Goal: Information Seeking & Learning: Learn about a topic

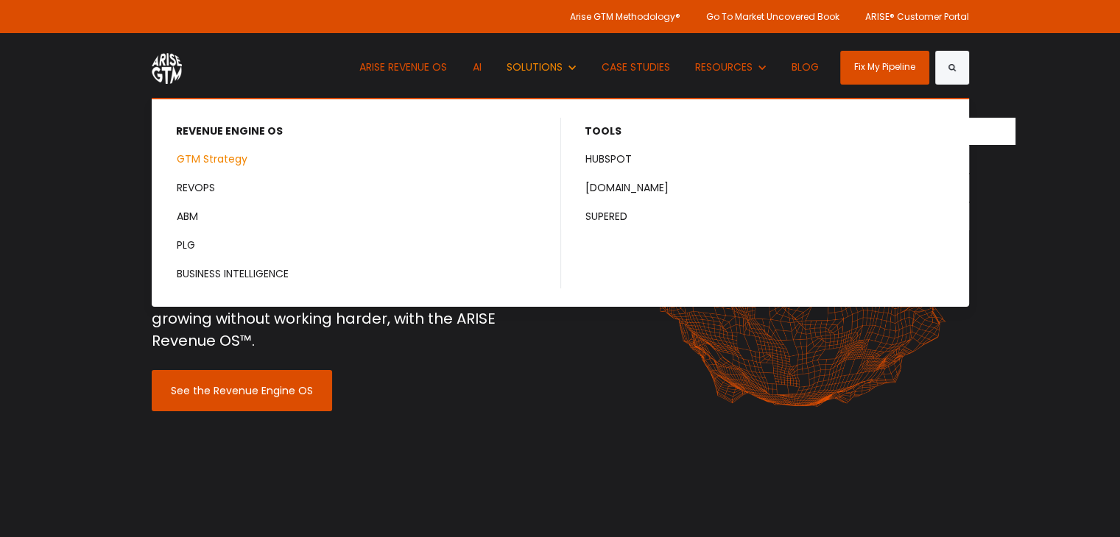
click at [192, 163] on link "GTM Strategy" at bounding box center [356, 159] width 407 height 27
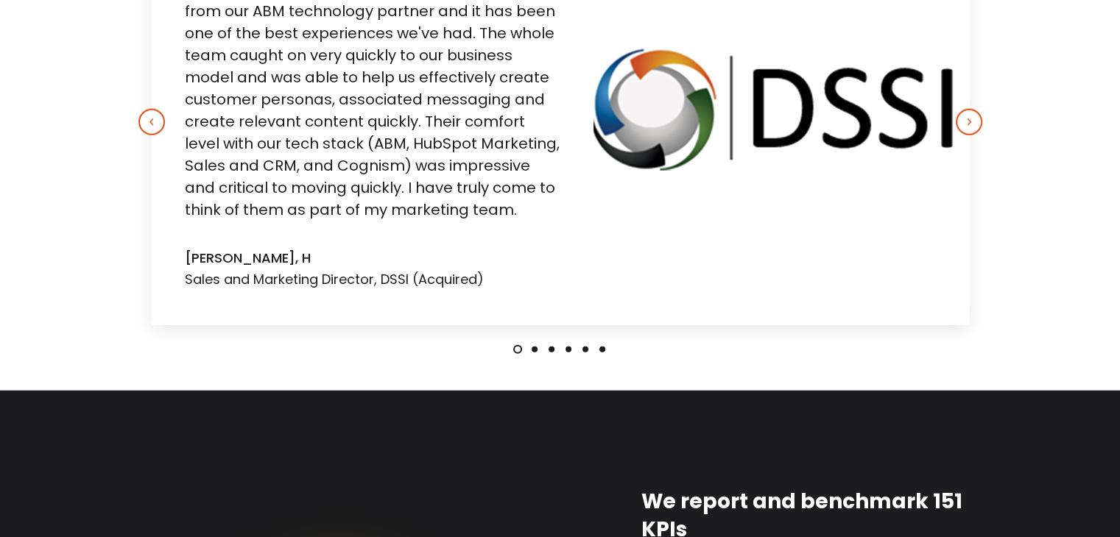
scroll to position [3598, 0]
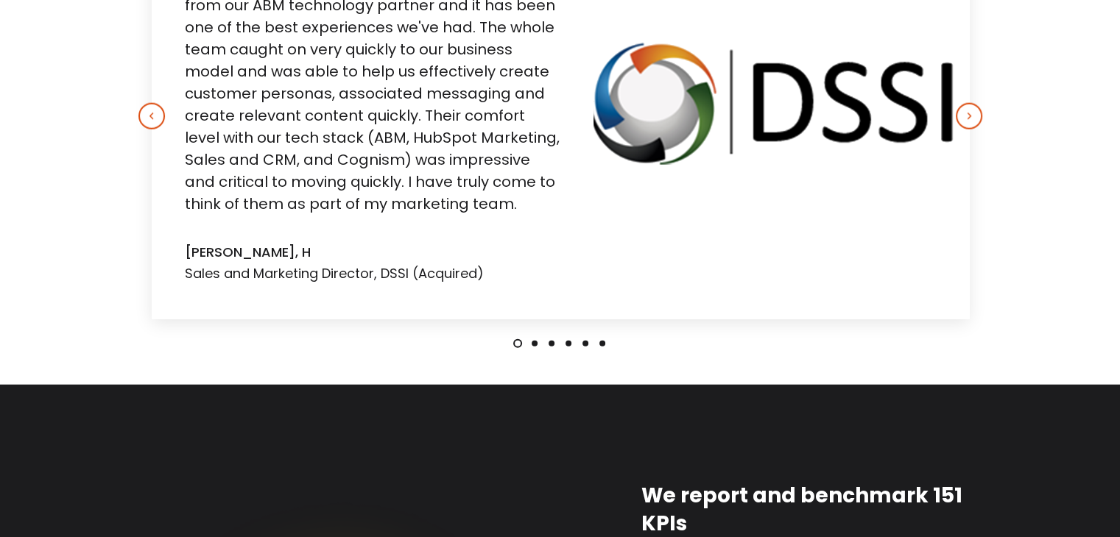
click at [534, 341] on button "2" at bounding box center [534, 344] width 6 height 6
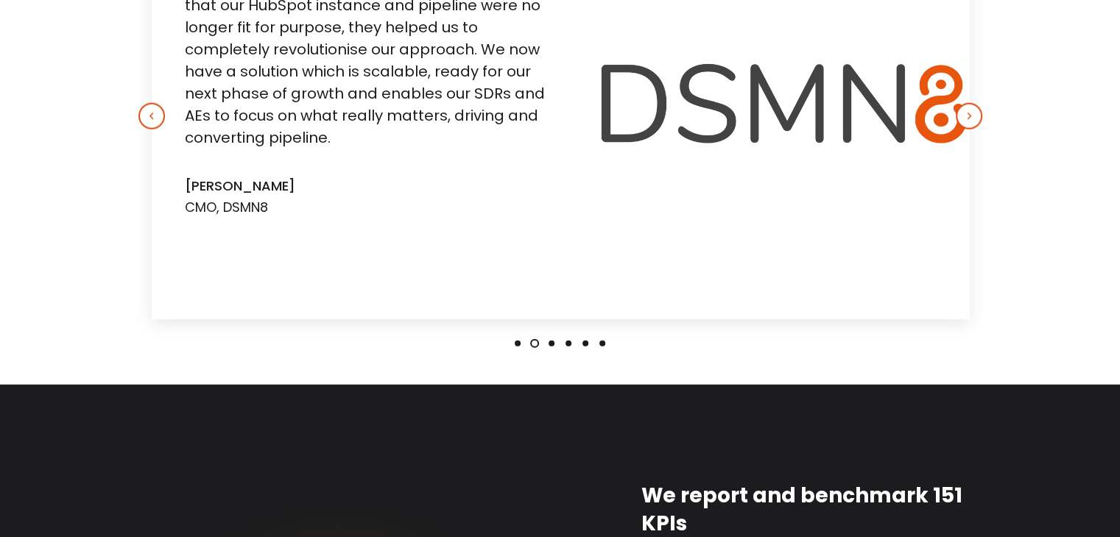
click at [516, 341] on button "1" at bounding box center [518, 344] width 6 height 6
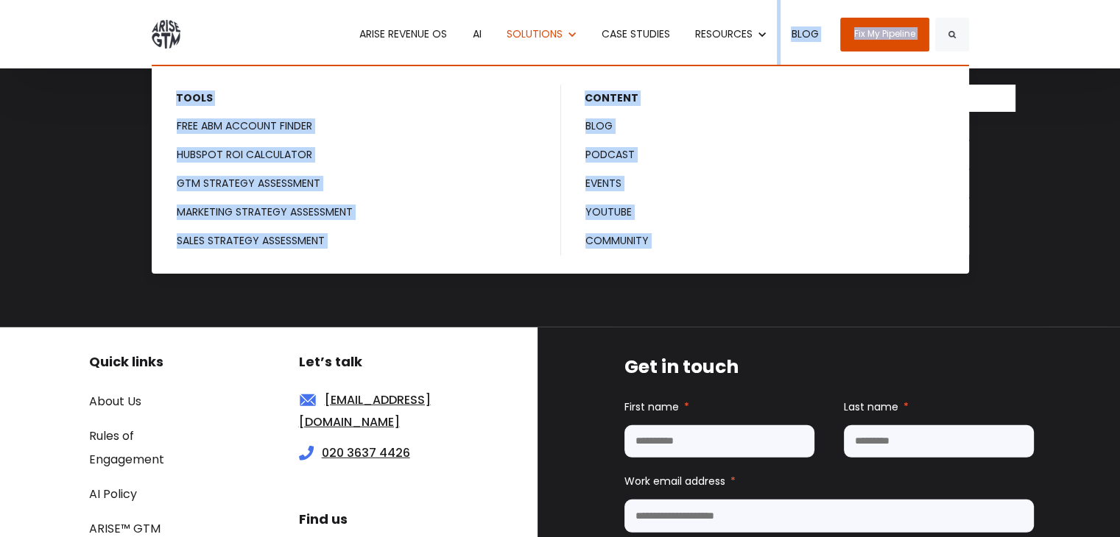
scroll to position [3872, 0]
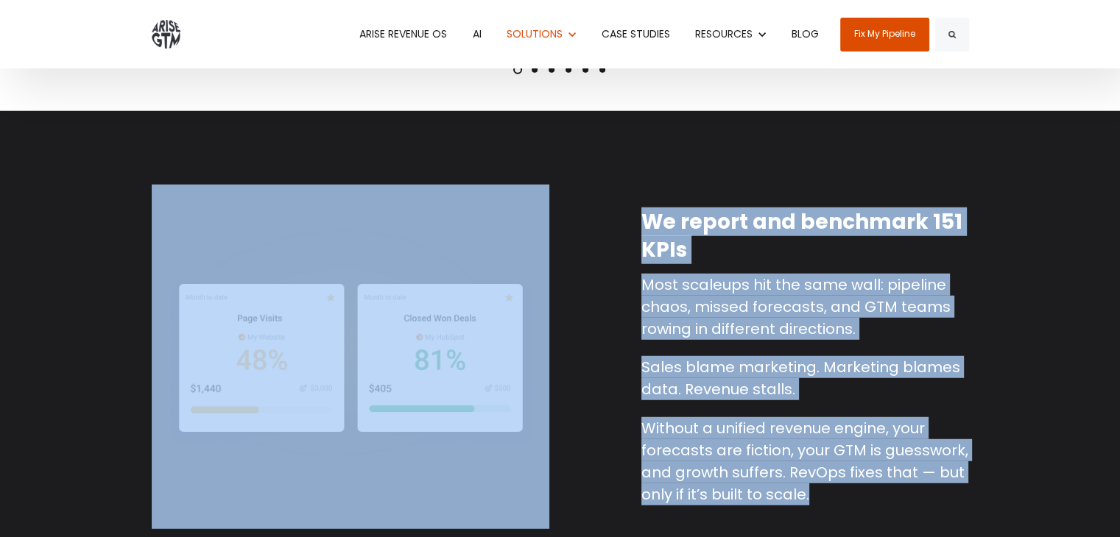
drag, startPoint x: 138, startPoint y: 137, endPoint x: 822, endPoint y: 489, distance: 768.4
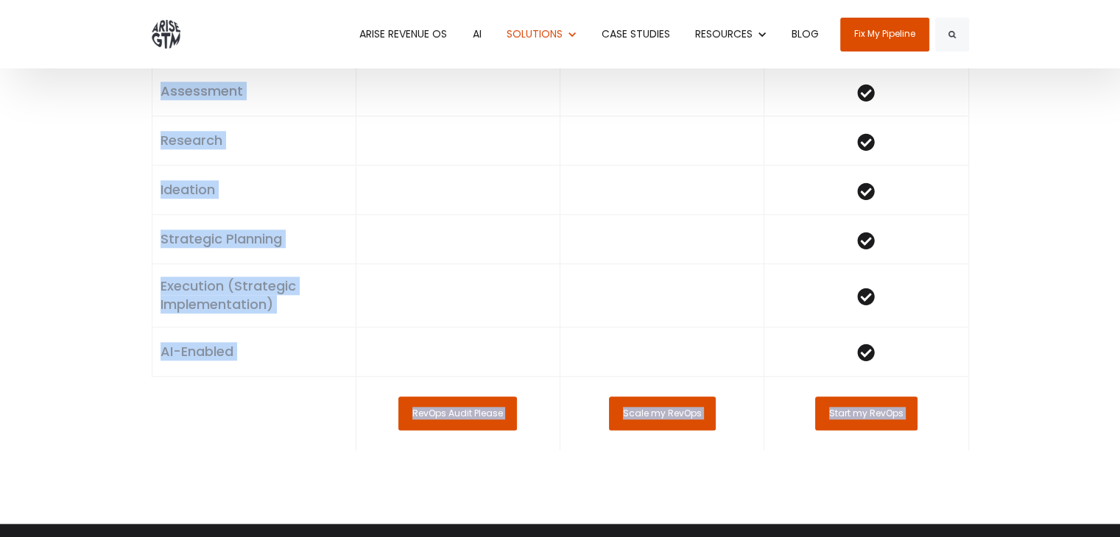
scroll to position [1387, 0]
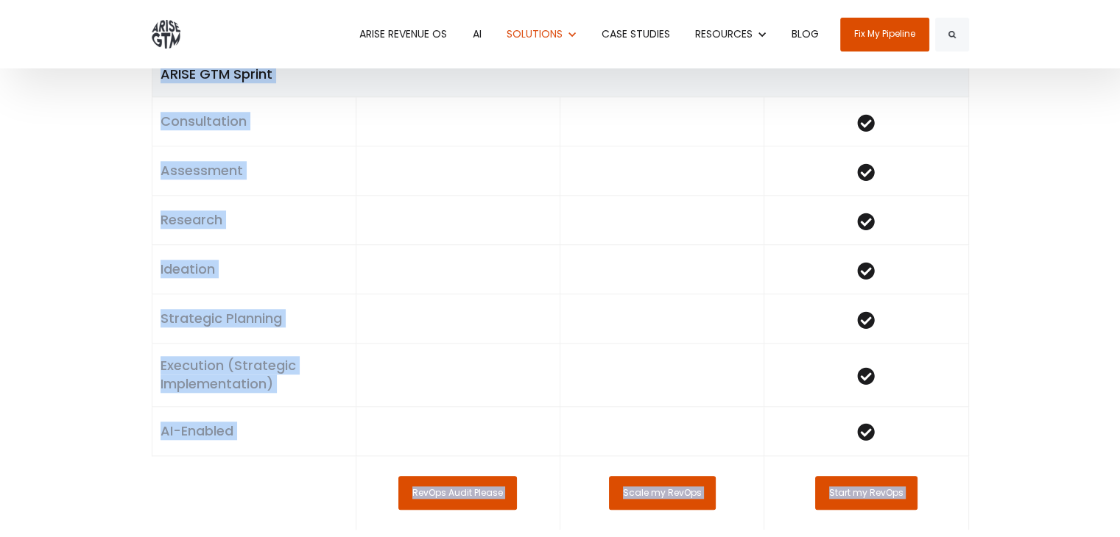
copy div "Go-To-Market Strategy Agency for B2B SaaS & Fintech. Launch smarter, grow faste…"
